Goal: Find specific page/section: Find specific page/section

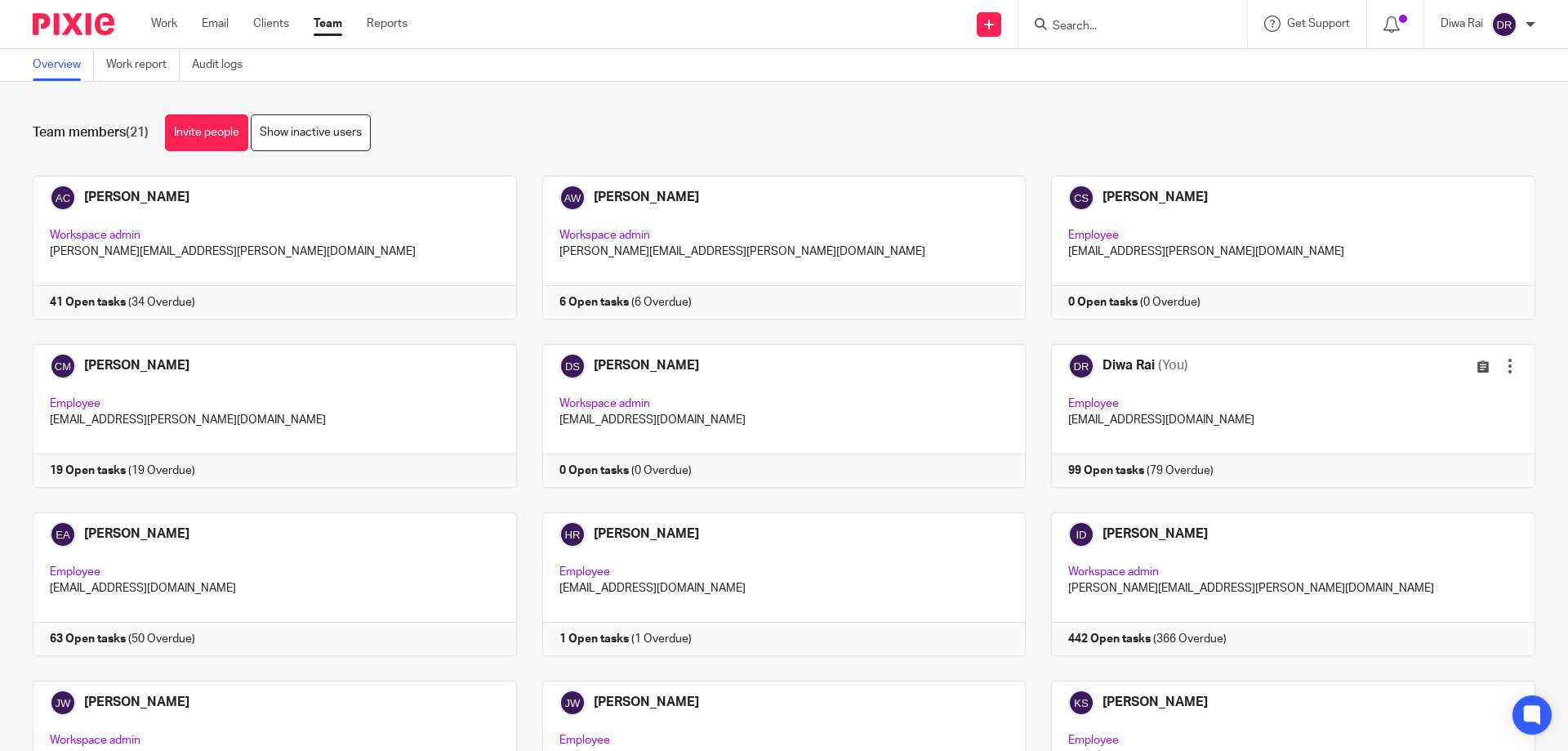
click at [1110, 32] on input "Search" at bounding box center [1124, 27] width 147 height 14
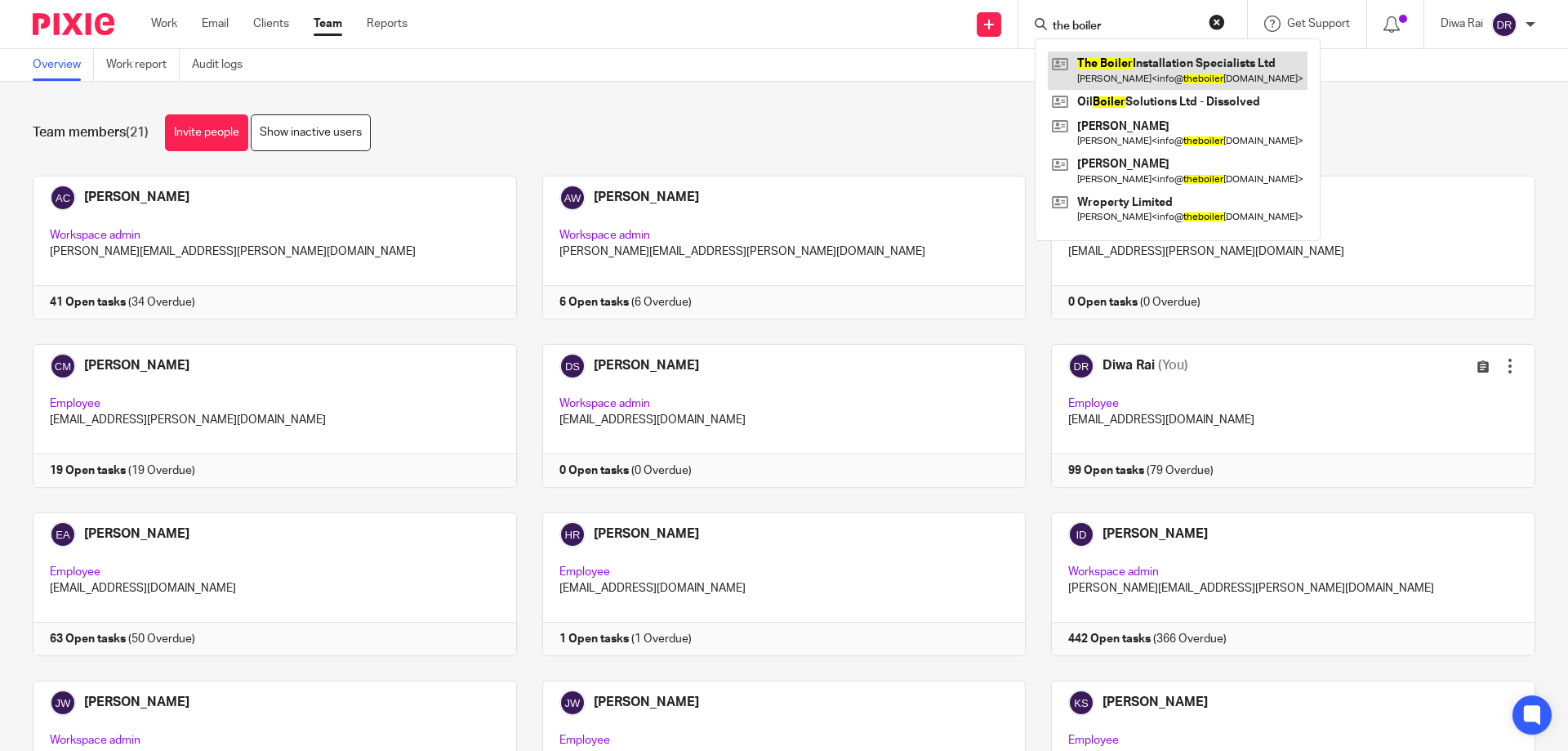
type input "the boiler"
click at [1182, 72] on link at bounding box center [1178, 70] width 259 height 37
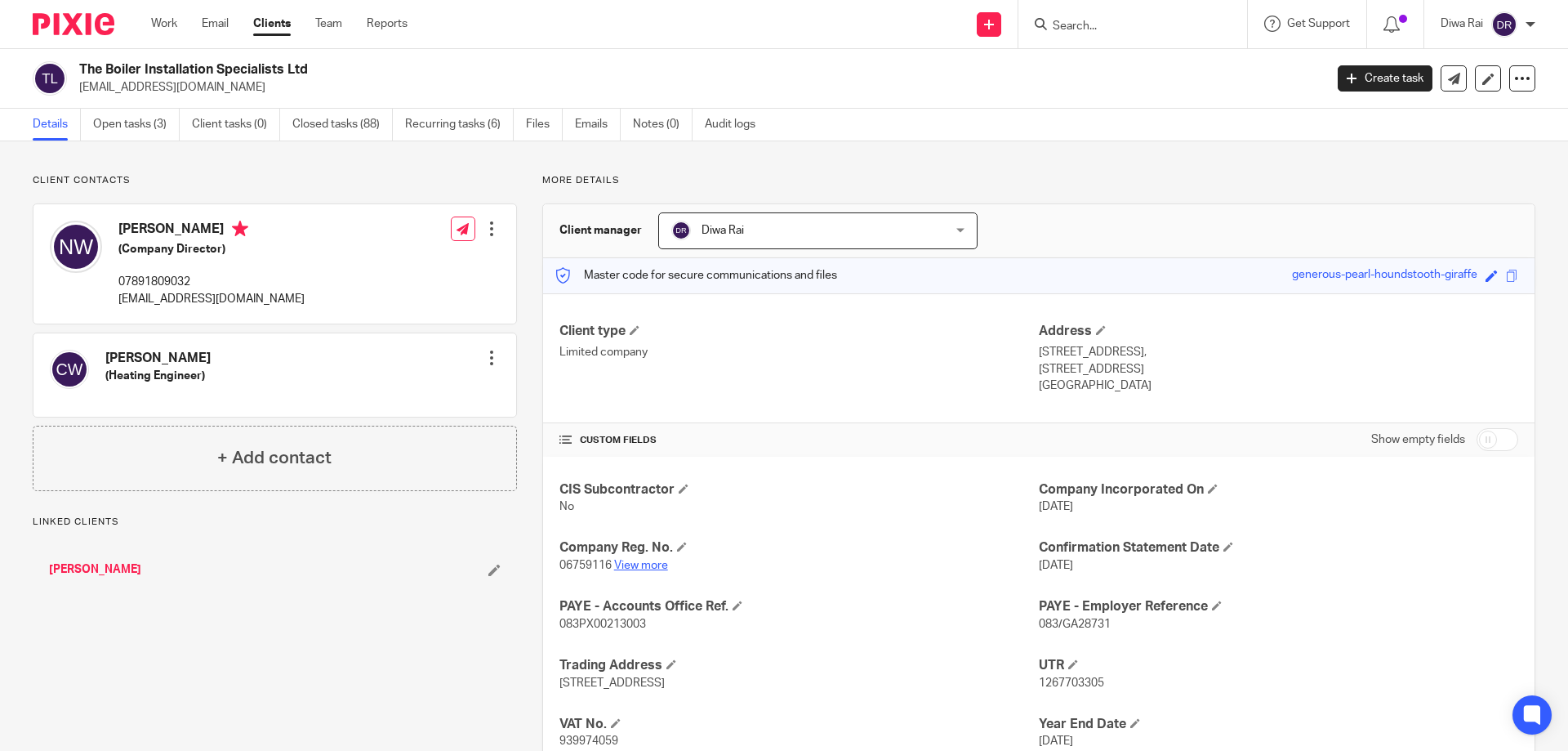
click at [640, 571] on link "View more" at bounding box center [641, 566] width 54 height 11
